Goal: Task Accomplishment & Management: Manage account settings

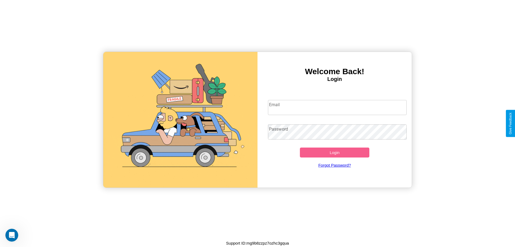
click at [337, 107] on input "Email" at bounding box center [337, 107] width 139 height 15
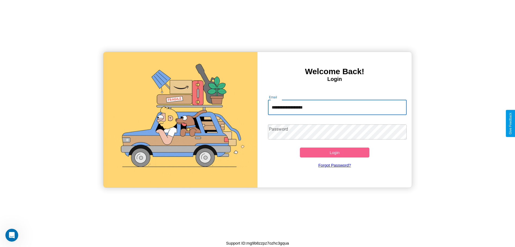
type input "**********"
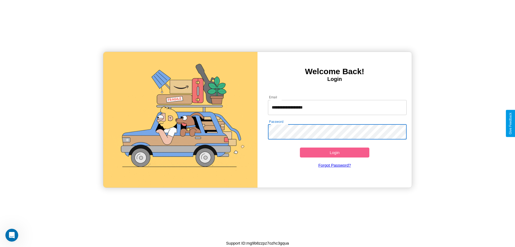
click at [335, 152] on button "Login" at bounding box center [334, 152] width 69 height 10
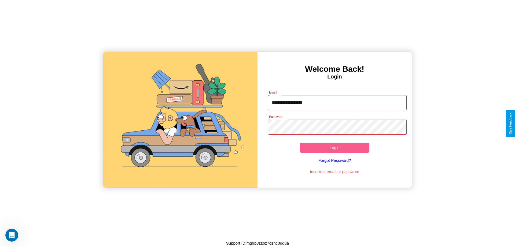
click at [335, 147] on button "Login" at bounding box center [334, 147] width 69 height 10
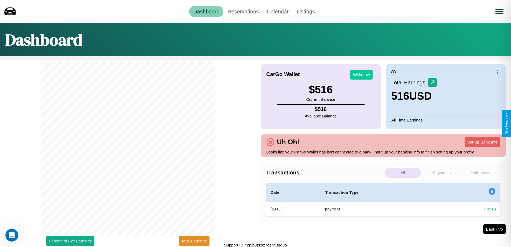
click at [361, 74] on button "Withdraw" at bounding box center [361, 74] width 22 height 10
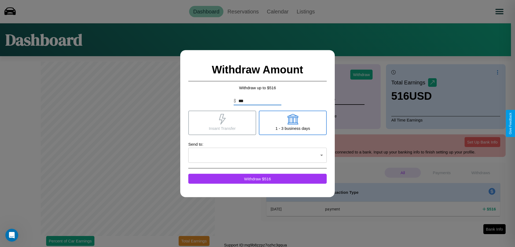
click at [222, 122] on icon at bounding box center [222, 118] width 7 height 11
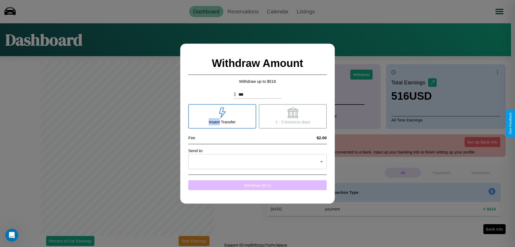
click at [258, 185] on button "Withdraw $ 514" at bounding box center [257, 185] width 138 height 10
